Goal: Browse casually: Explore the website without a specific task or goal

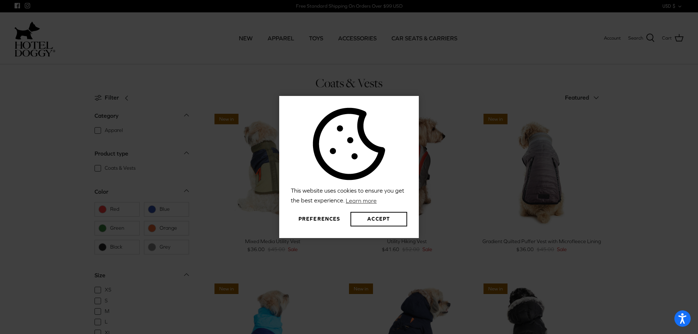
click at [315, 215] on button "Preferences" at bounding box center [319, 219] width 57 height 15
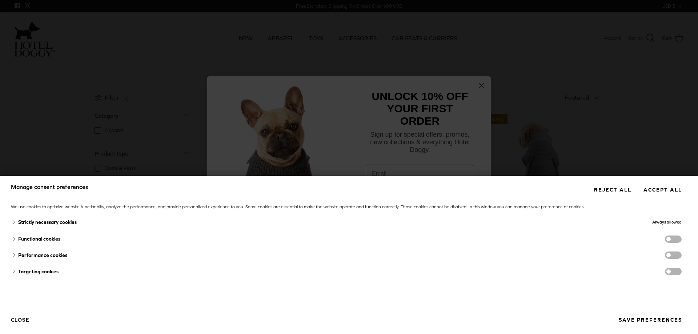
click at [642, 318] on button "Save preferences" at bounding box center [650, 319] width 74 height 13
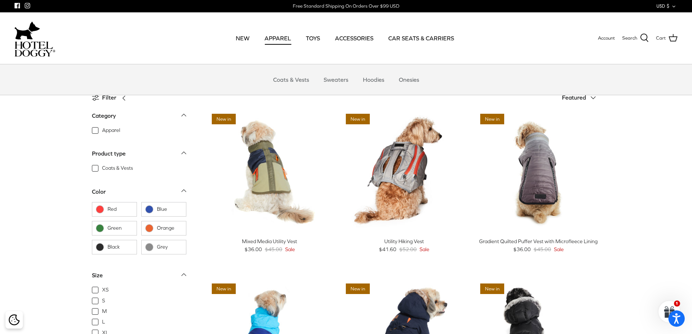
click at [274, 35] on link "APPAREL" at bounding box center [278, 38] width 40 height 25
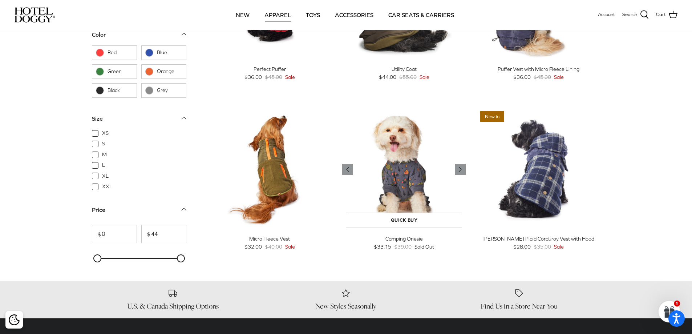
scroll to position [763, 0]
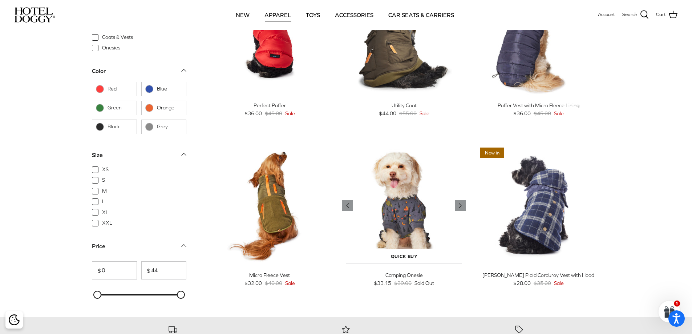
click at [408, 211] on img "Camping Onesie" at bounding box center [404, 206] width 124 height 124
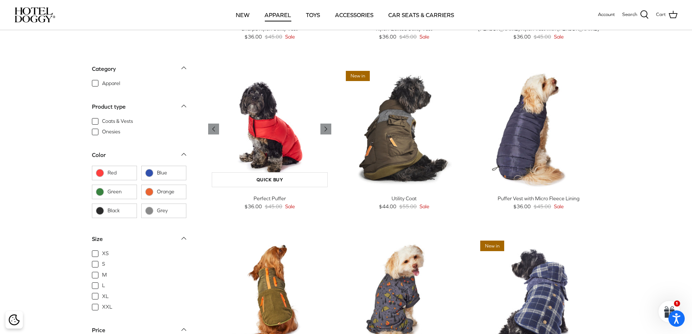
scroll to position [691, 0]
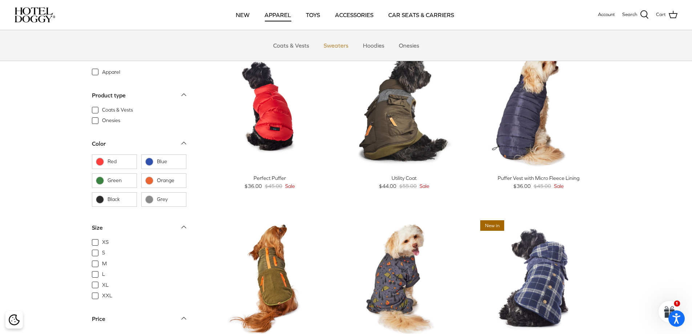
click at [333, 44] on link "Sweaters" at bounding box center [336, 46] width 38 height 22
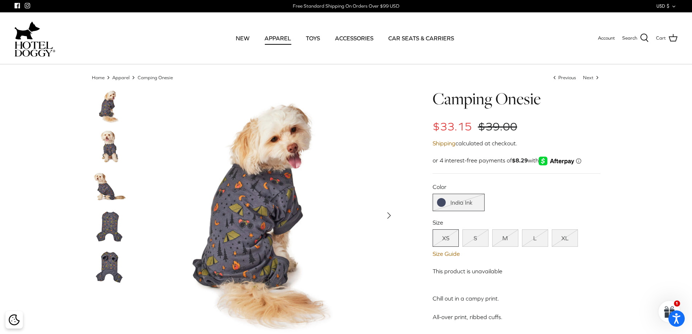
click at [107, 147] on img at bounding box center [110, 146] width 36 height 36
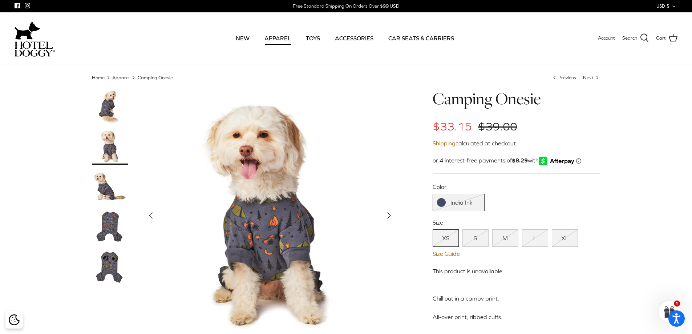
click at [108, 162] on img at bounding box center [110, 146] width 36 height 36
click at [107, 188] on img at bounding box center [110, 186] width 36 height 36
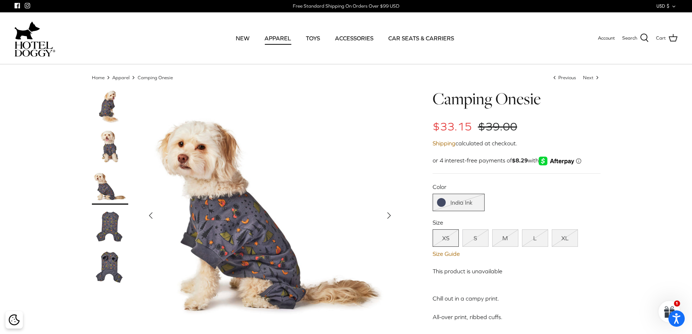
click at [107, 218] on img at bounding box center [110, 226] width 36 height 36
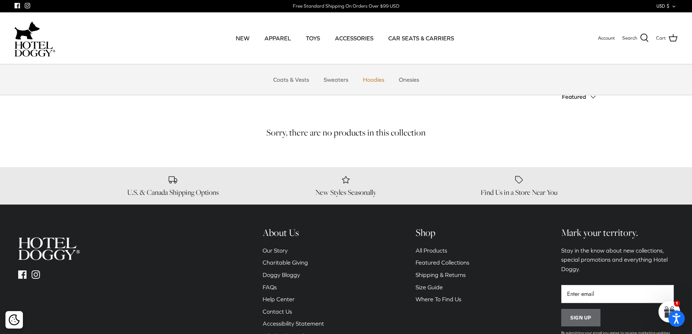
click at [371, 79] on link "Hoodies" at bounding box center [374, 80] width 35 height 22
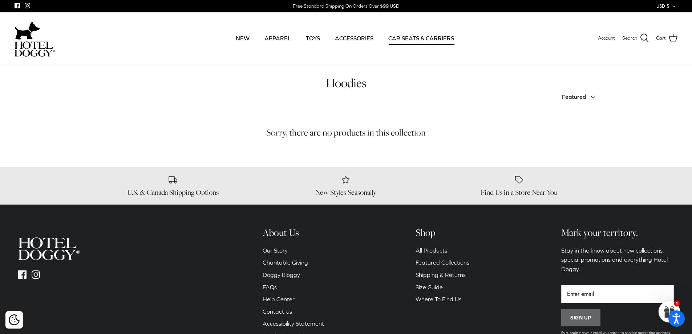
click at [416, 35] on link "CAR SEATS & CARRIERS" at bounding box center [421, 38] width 79 height 25
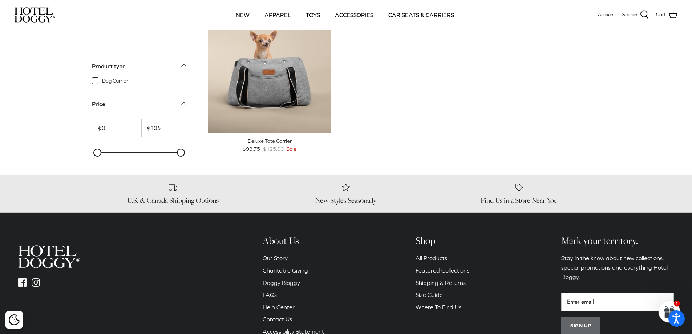
scroll to position [36, 0]
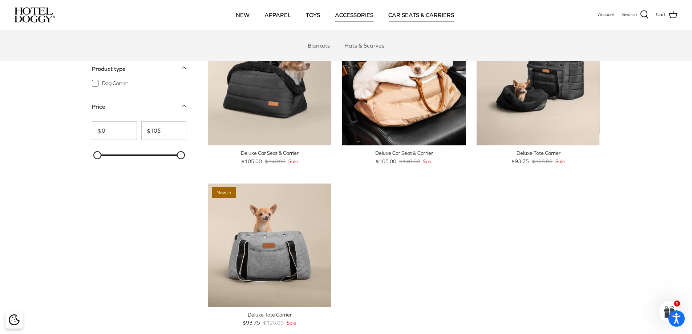
click at [357, 13] on link "ACCESSORIES" at bounding box center [355, 15] width 52 height 25
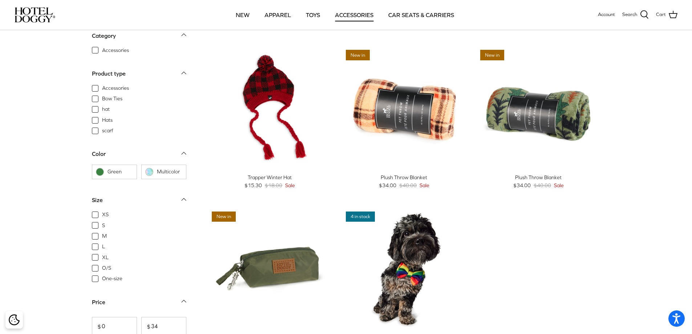
scroll to position [182, 0]
